Goal: Task Accomplishment & Management: Manage account settings

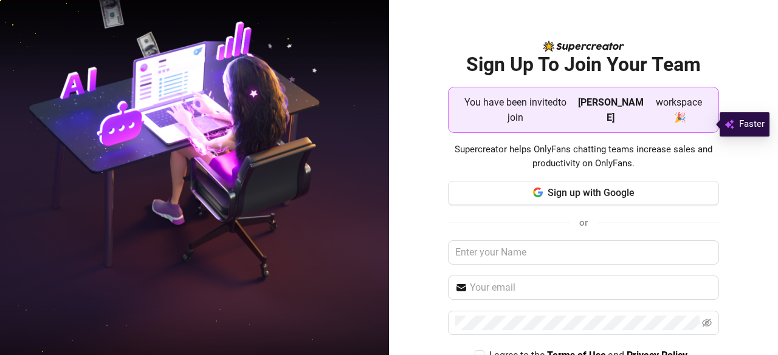
scroll to position [53, 0]
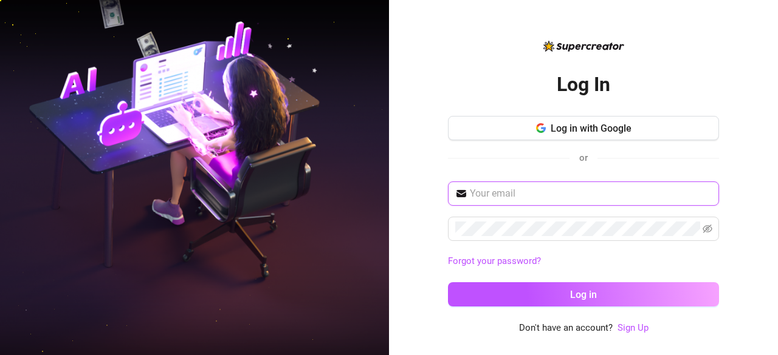
click at [503, 196] on input "text" at bounding box center [591, 194] width 242 height 15
type input "girlafrican57@gmail.com"
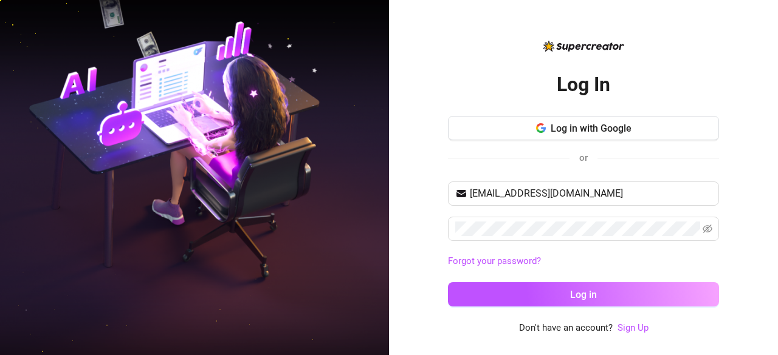
click at [481, 216] on div "girlafrican57@gmail.com Forgot your password? Log in" at bounding box center [583, 250] width 271 height 136
click at [703, 227] on icon "eye-invisible" at bounding box center [707, 229] width 10 height 9
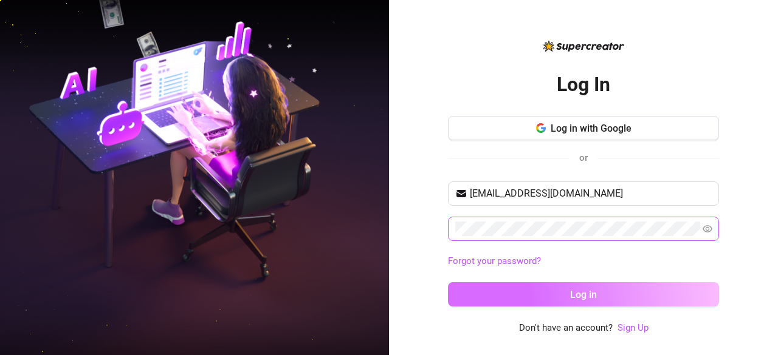
click at [617, 290] on button "Log in" at bounding box center [583, 295] width 271 height 24
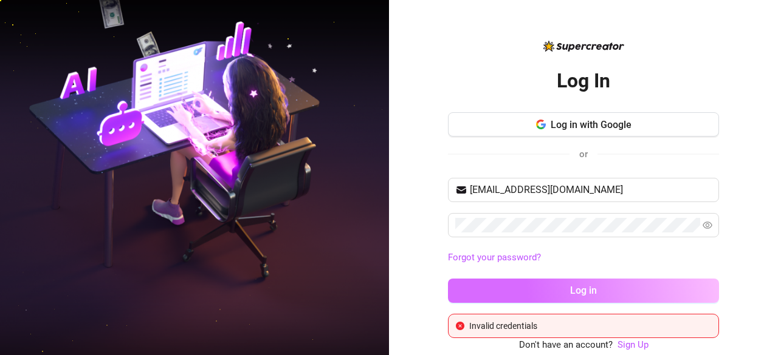
click at [574, 294] on span "Log in" at bounding box center [583, 291] width 27 height 12
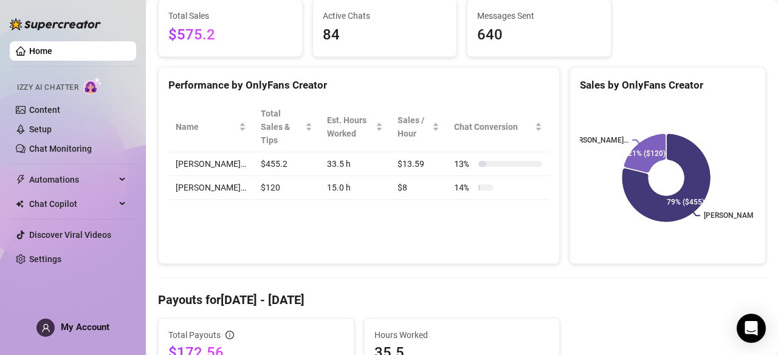
scroll to position [308, 0]
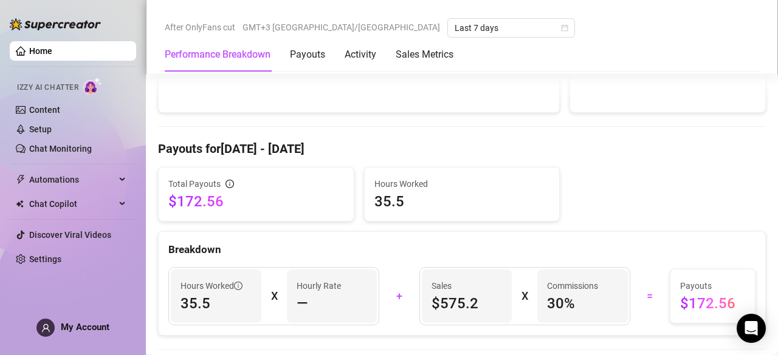
click at [574, 294] on span "30 %" at bounding box center [582, 303] width 71 height 19
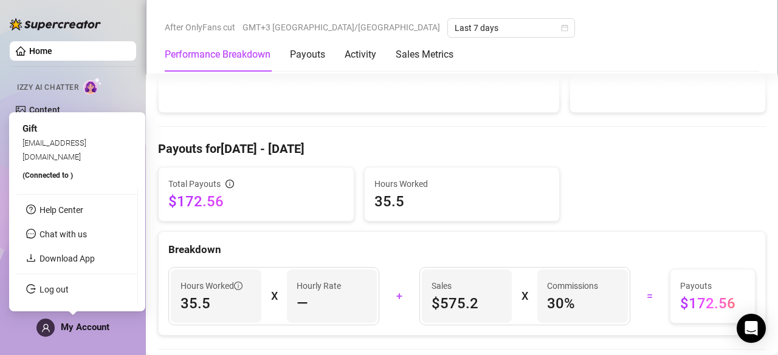
click at [57, 330] on div "My Account" at bounding box center [72, 328] width 73 height 18
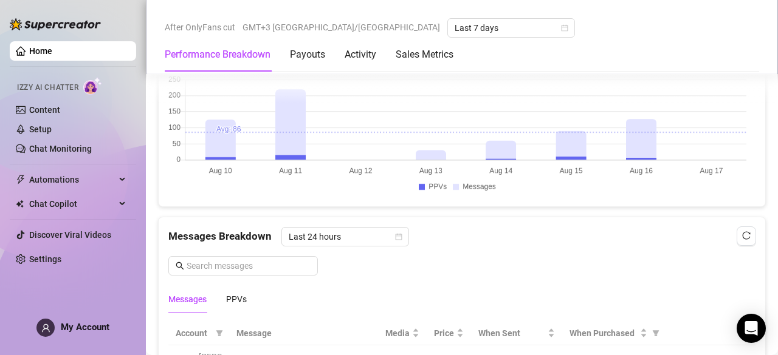
scroll to position [1186, 0]
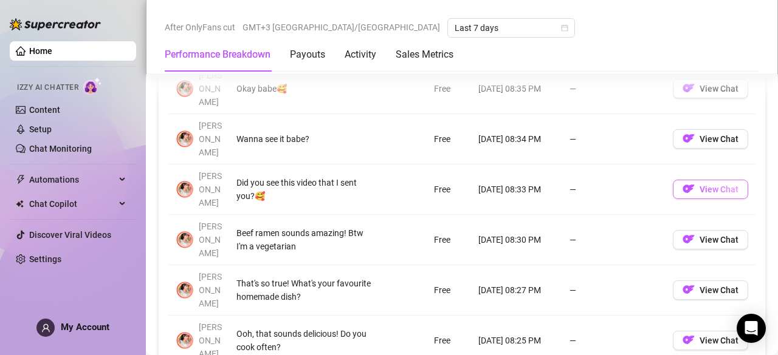
click at [716, 185] on span "View Chat" at bounding box center [718, 190] width 39 height 10
click at [715, 185] on span "View Chat" at bounding box center [718, 190] width 39 height 10
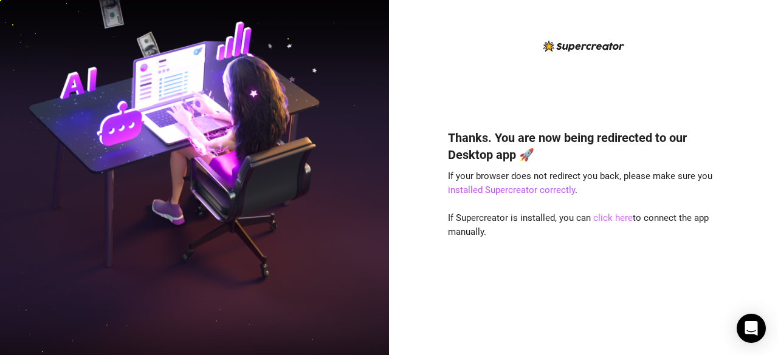
click at [608, 219] on link "click here" at bounding box center [612, 218] width 39 height 11
click at [612, 219] on link "click here" at bounding box center [612, 218] width 39 height 11
